Goal: Task Accomplishment & Management: Complete application form

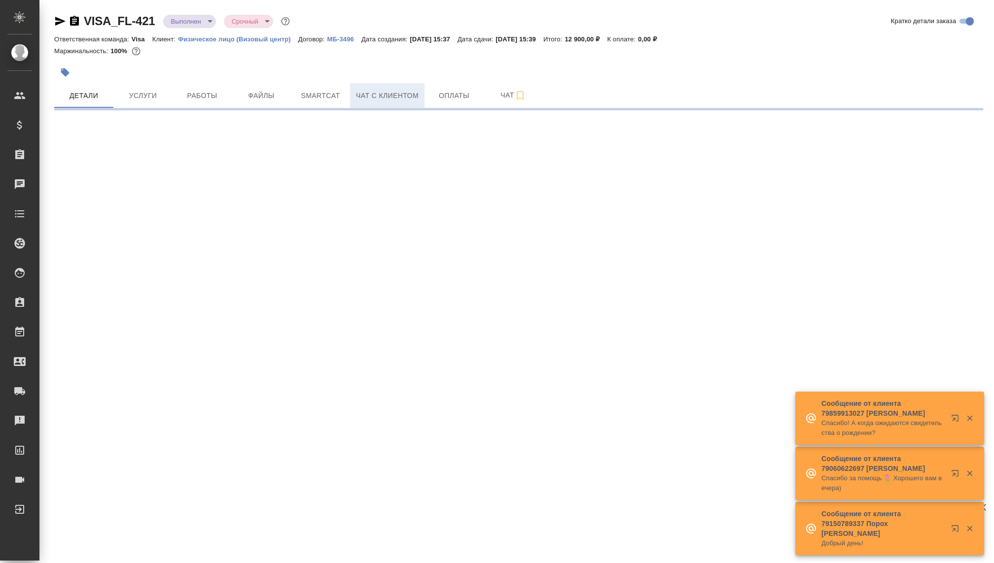
select select "RU"
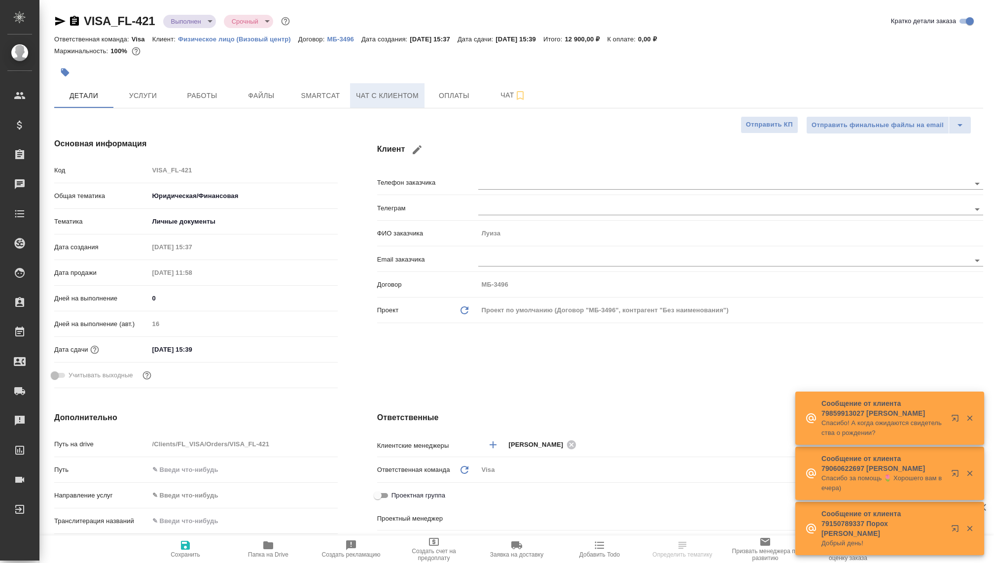
type textarea "x"
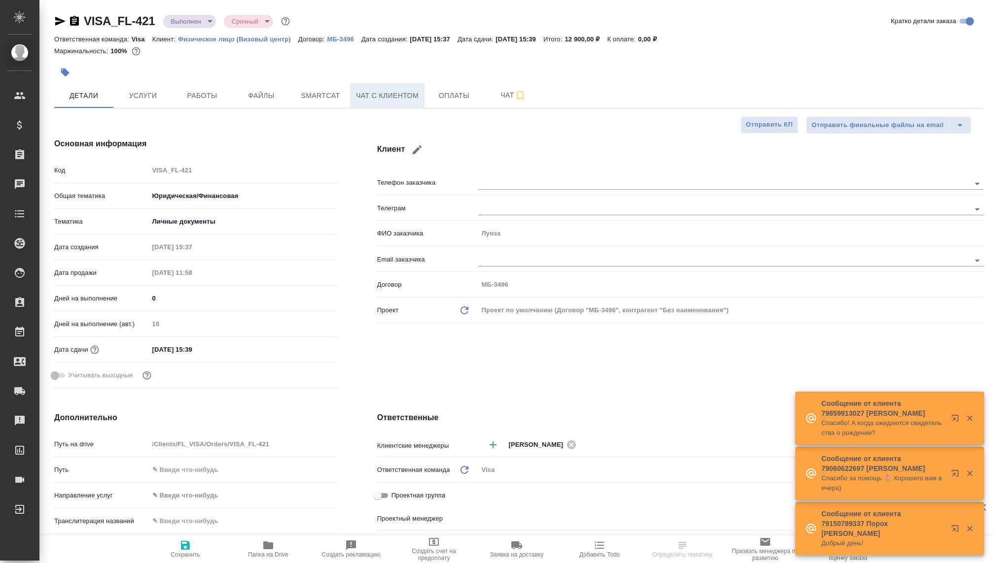
type textarea "x"
type input "[PERSON_NAME]"
type textarea "x"
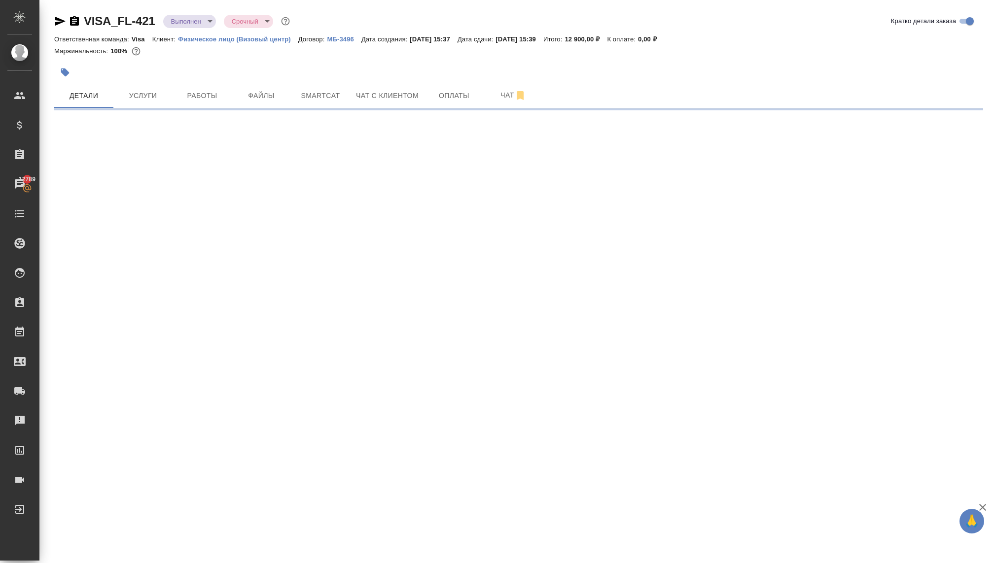
select select "RU"
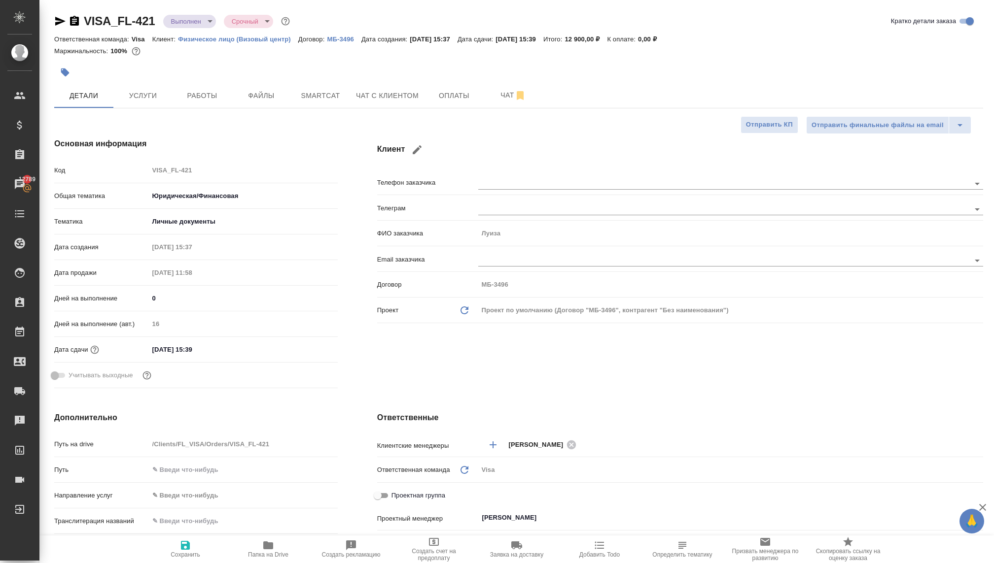
type textarea "x"
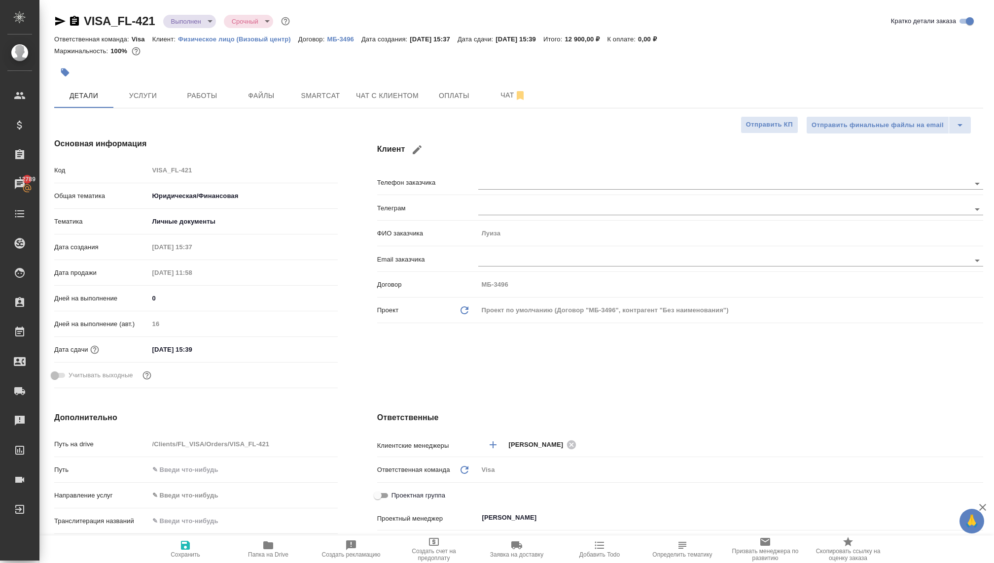
type textarea "x"
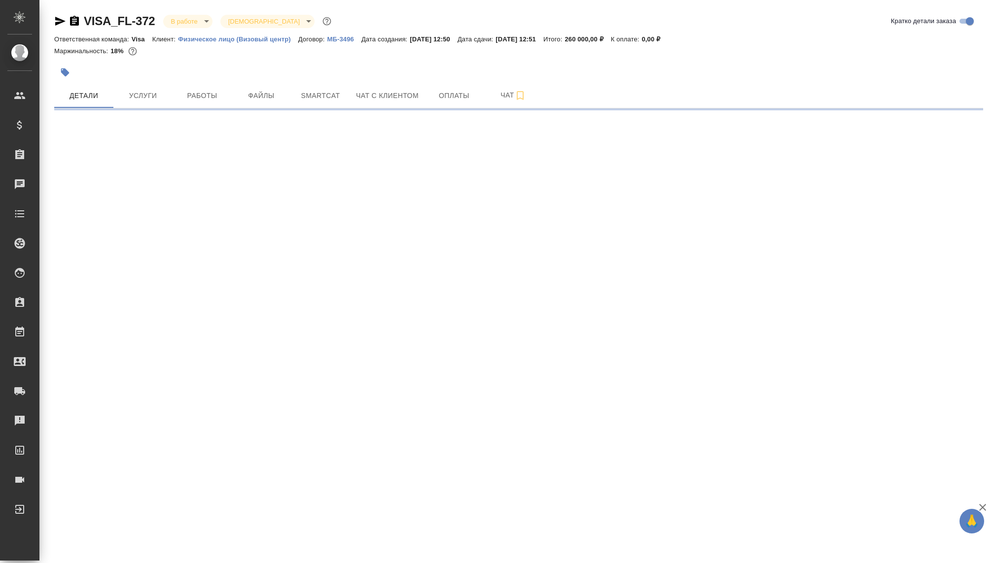
select select "RU"
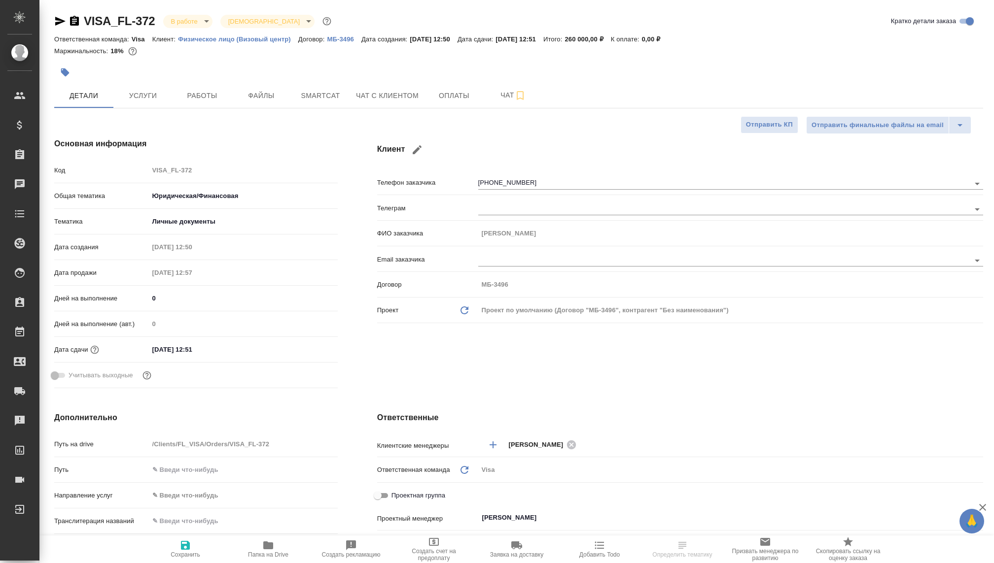
type textarea "x"
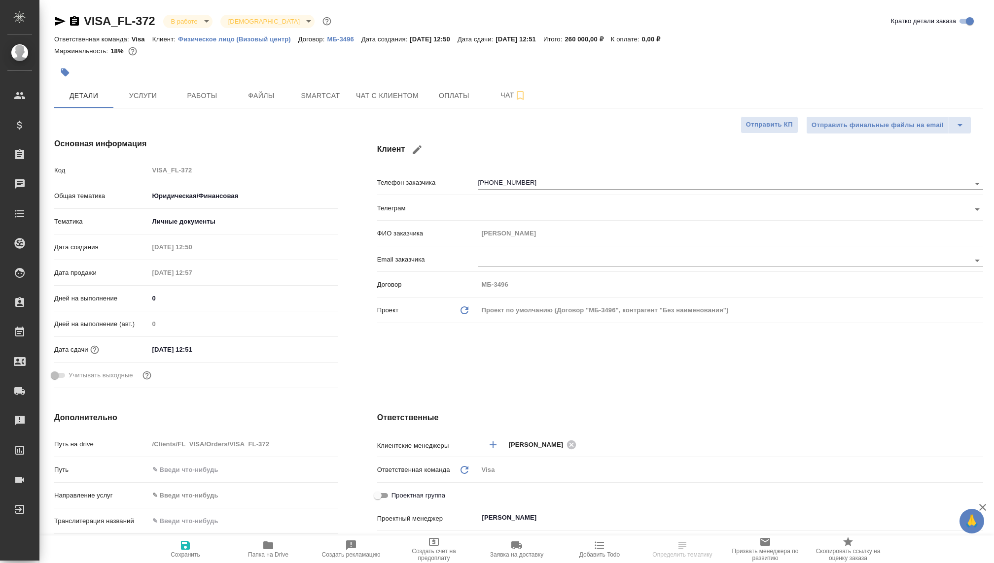
type textarea "x"
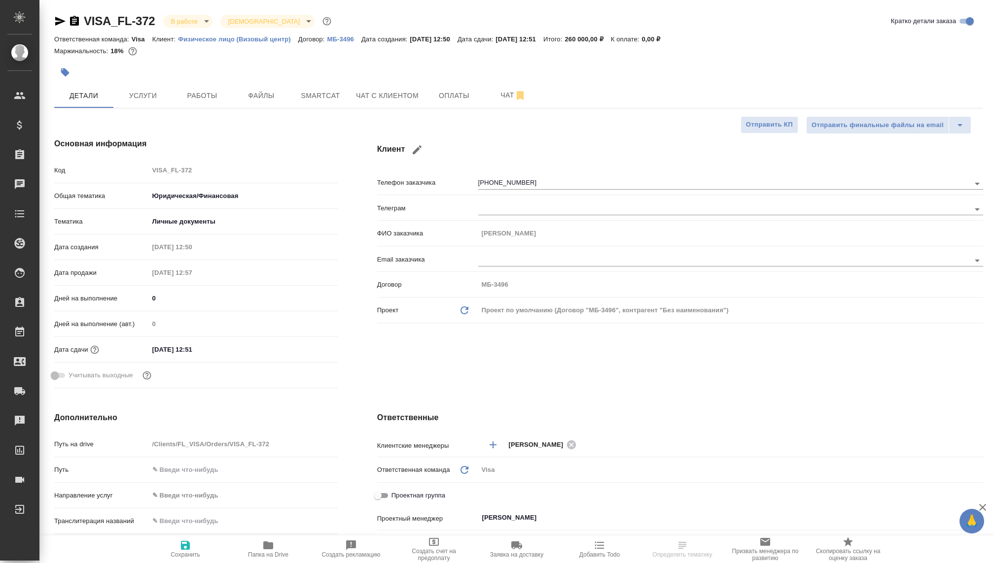
type textarea "x"
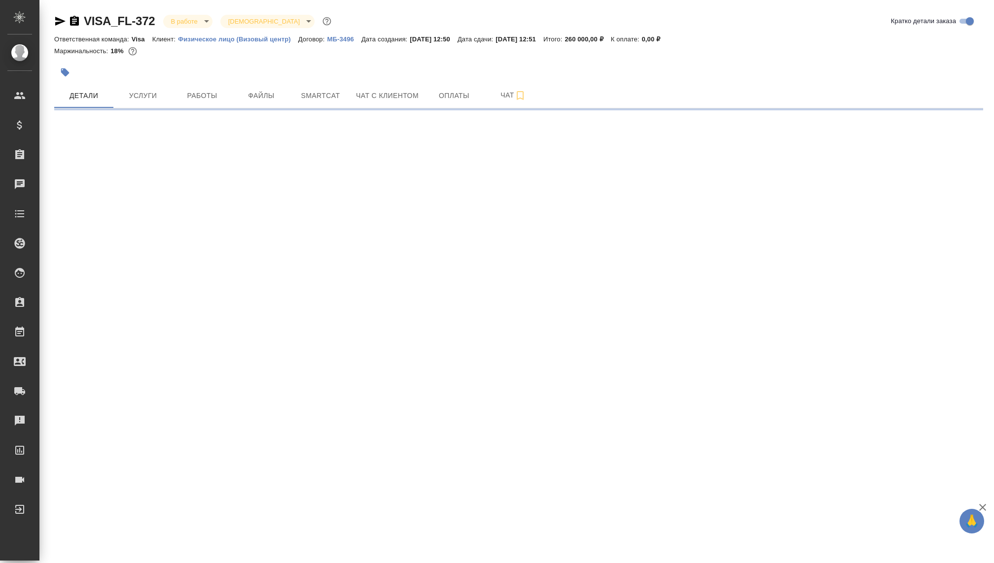
select select "RU"
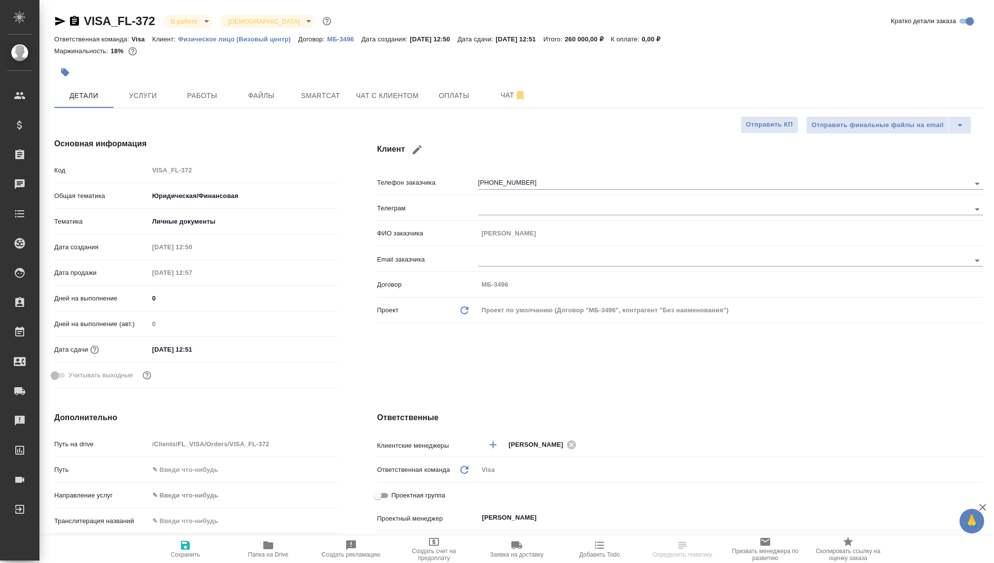
type textarea "x"
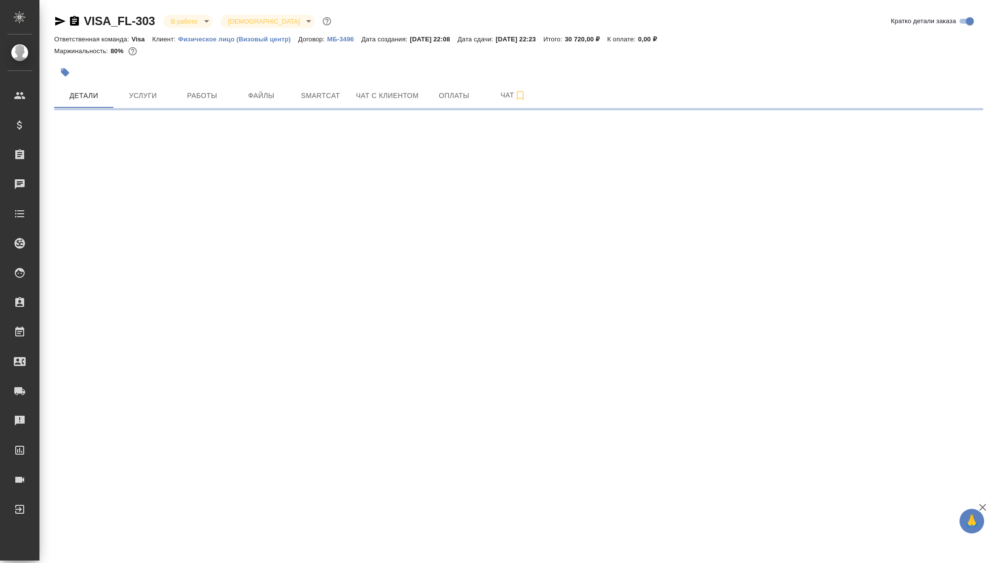
select select "RU"
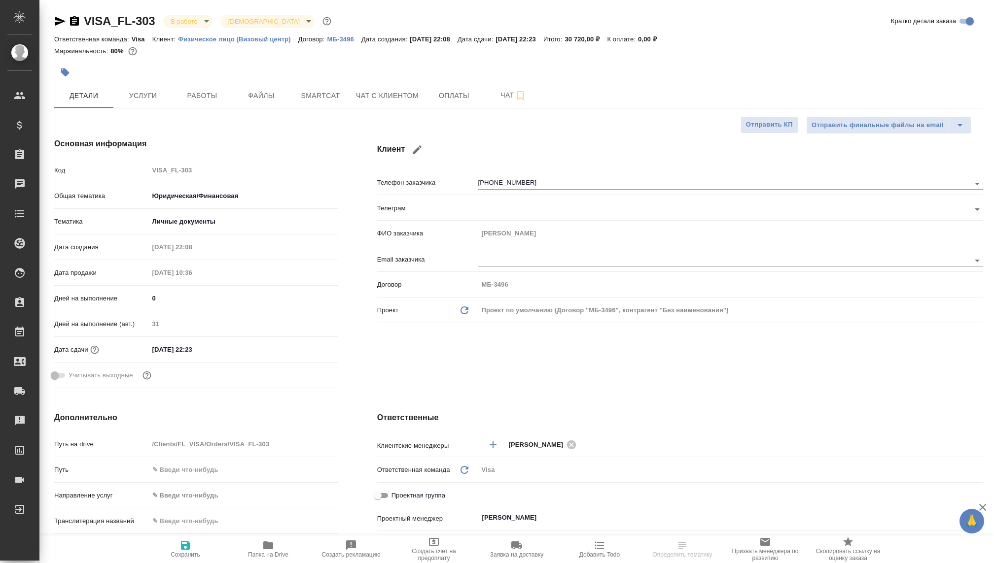
type textarea "x"
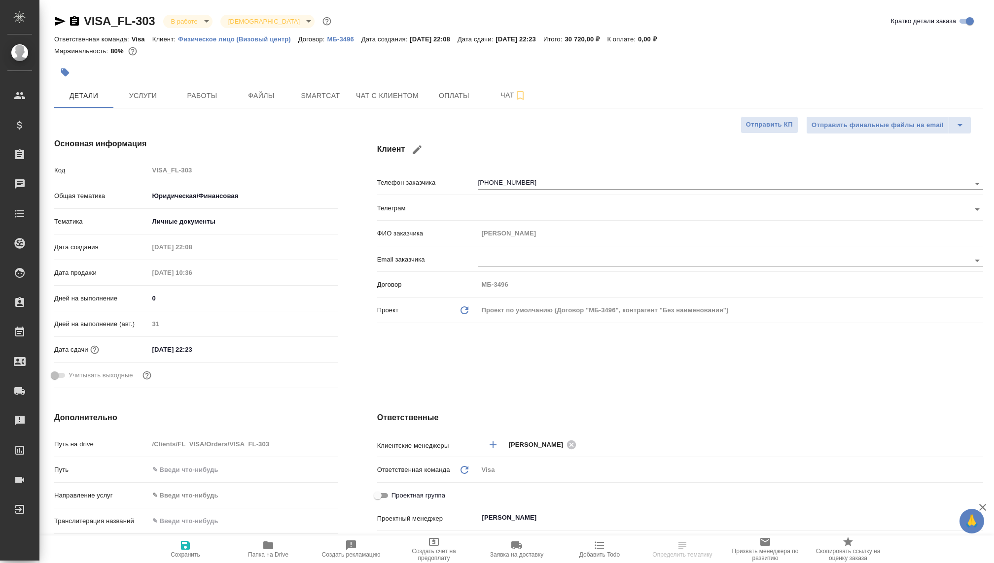
type textarea "x"
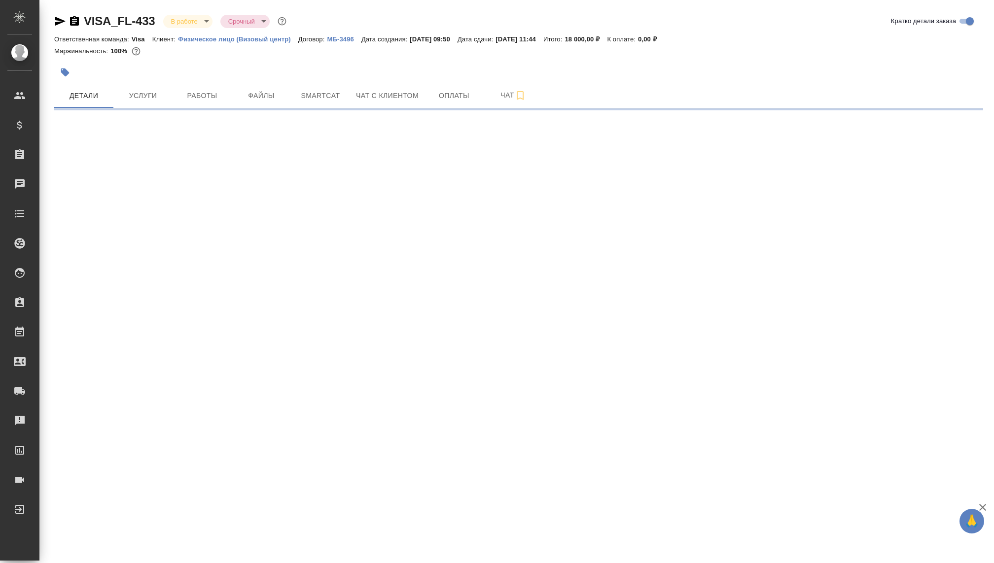
select select "RU"
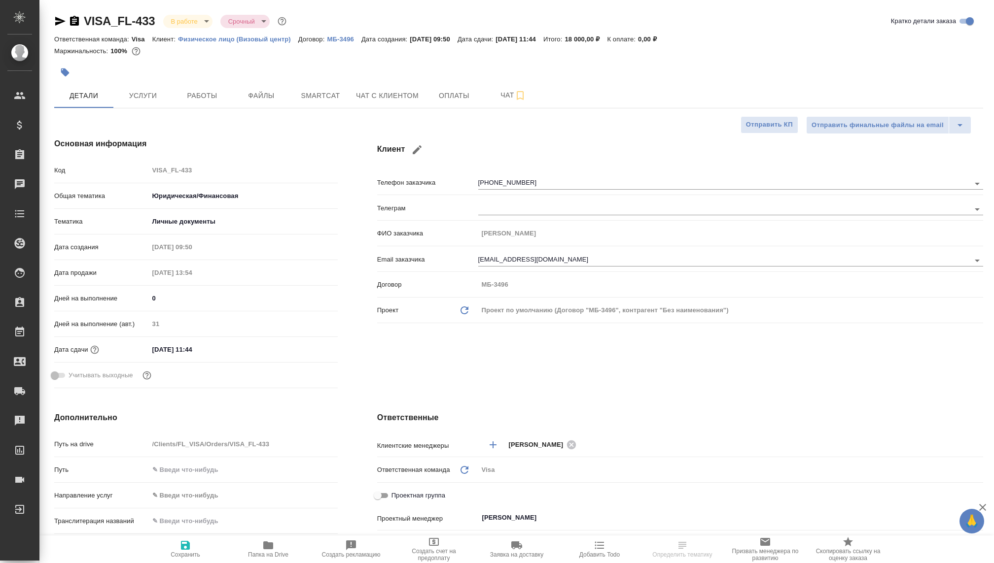
type textarea "x"
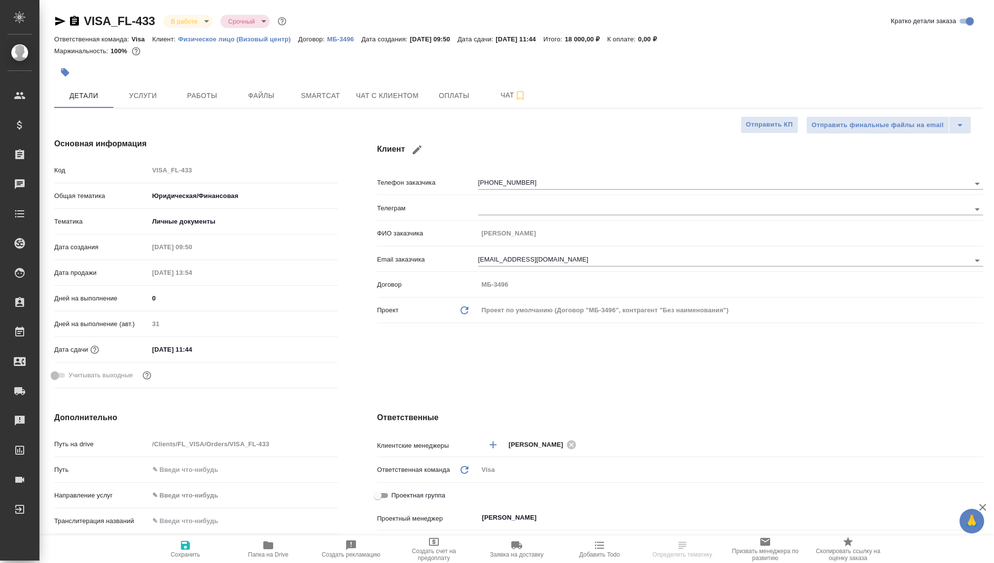
type textarea "x"
